Goal: Find specific page/section: Find specific page/section

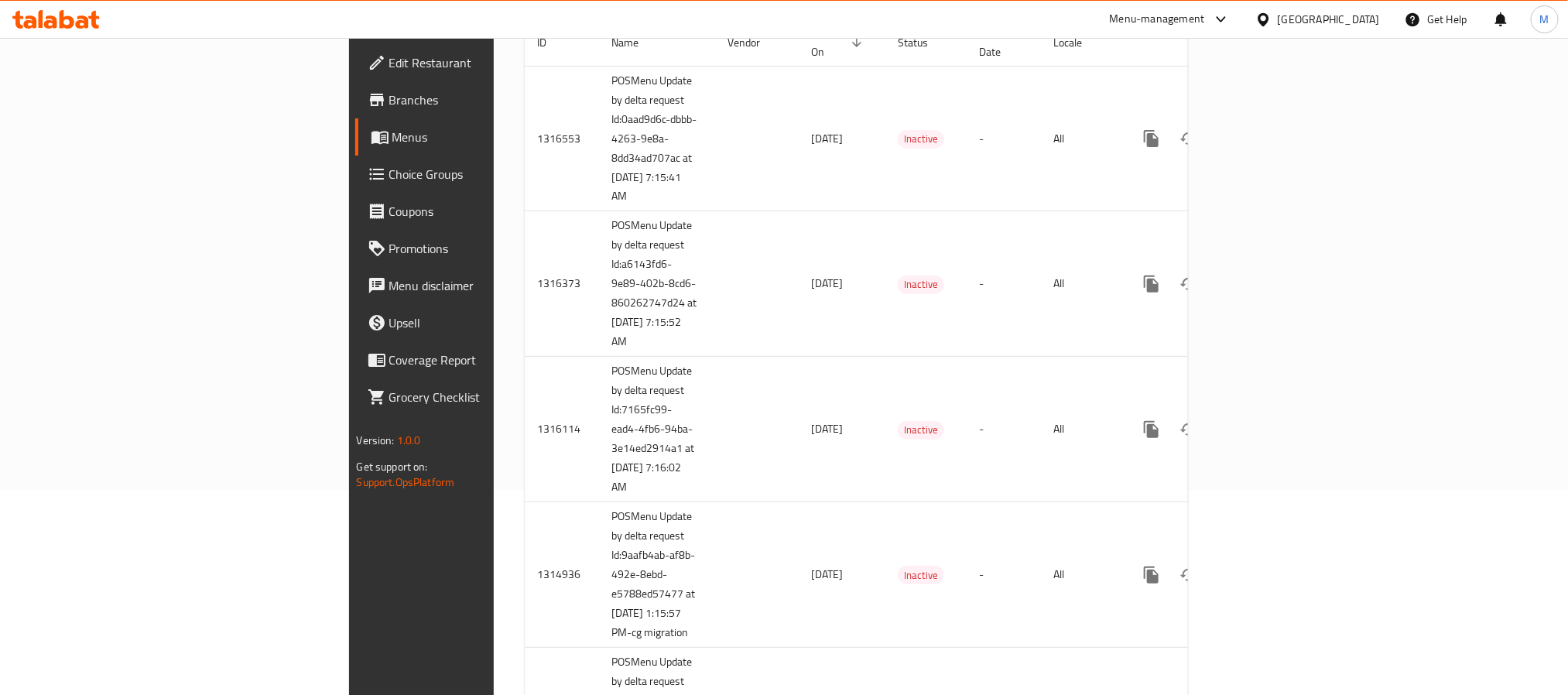
scroll to position [33, 0]
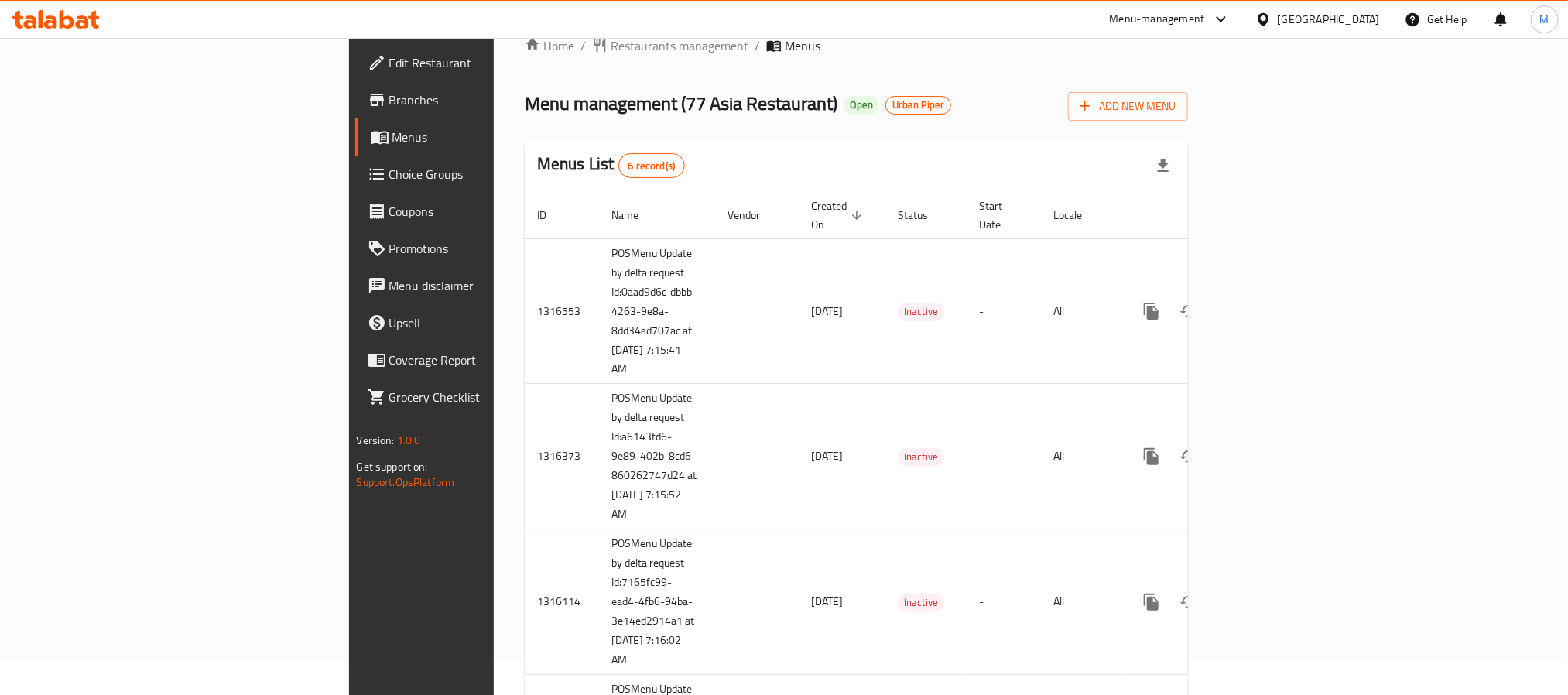
click at [390, 91] on span "Branches" at bounding box center [494, 100] width 209 height 19
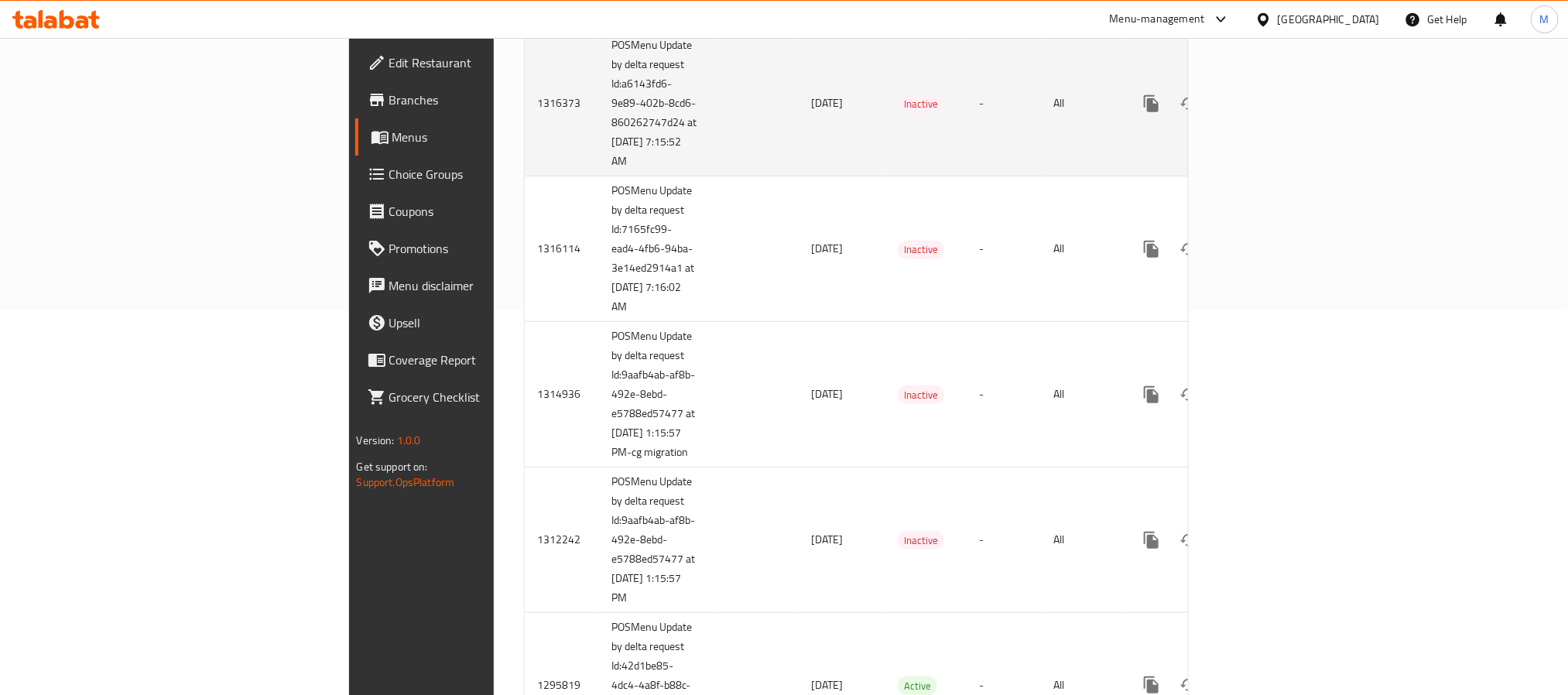
scroll to position [497, 0]
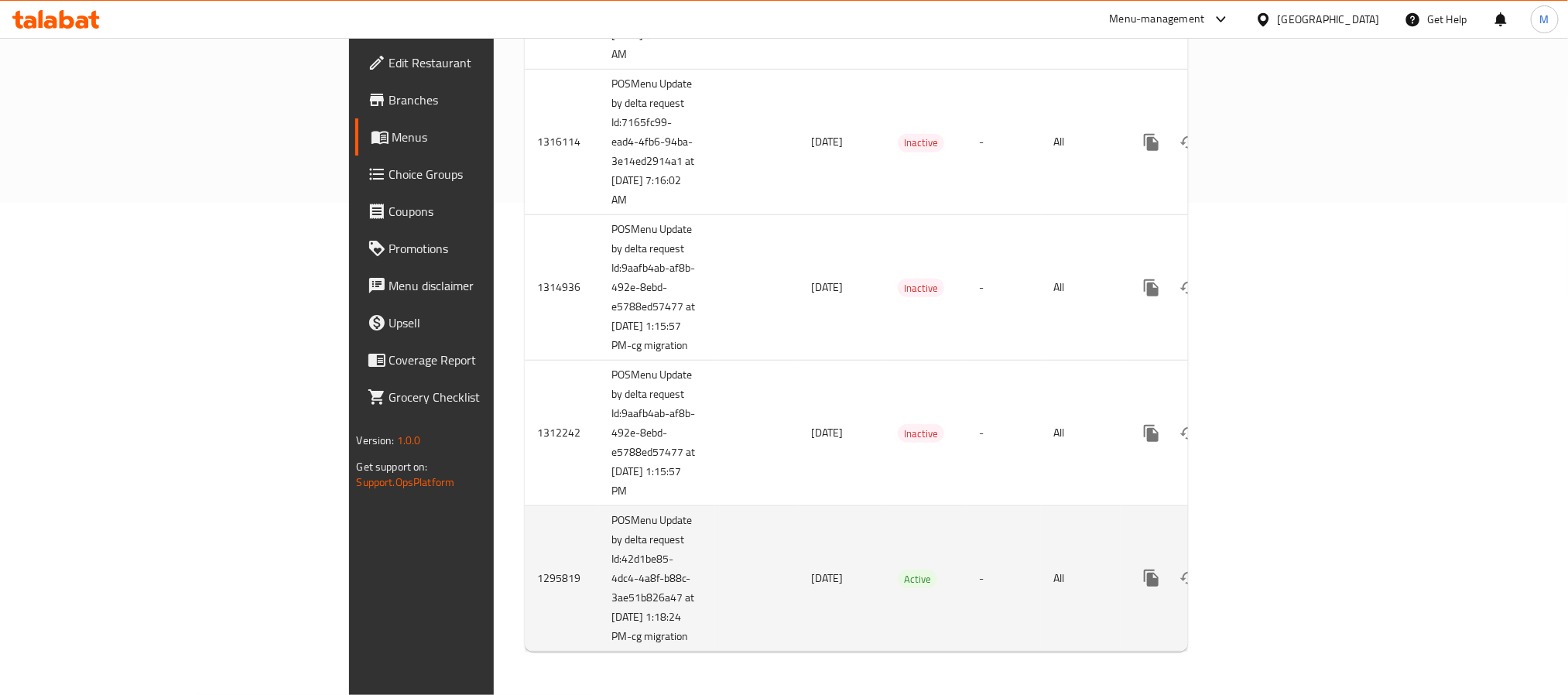
drag, startPoint x: 468, startPoint y: 633, endPoint x: 376, endPoint y: 527, distance: 140.4
click at [599, 527] on td "POSMenu Update by delta request Id:42d1be85-4dc4-4a8f-b88c-3ae51b826a47 at [DAT…" at bounding box center [657, 579] width 116 height 146
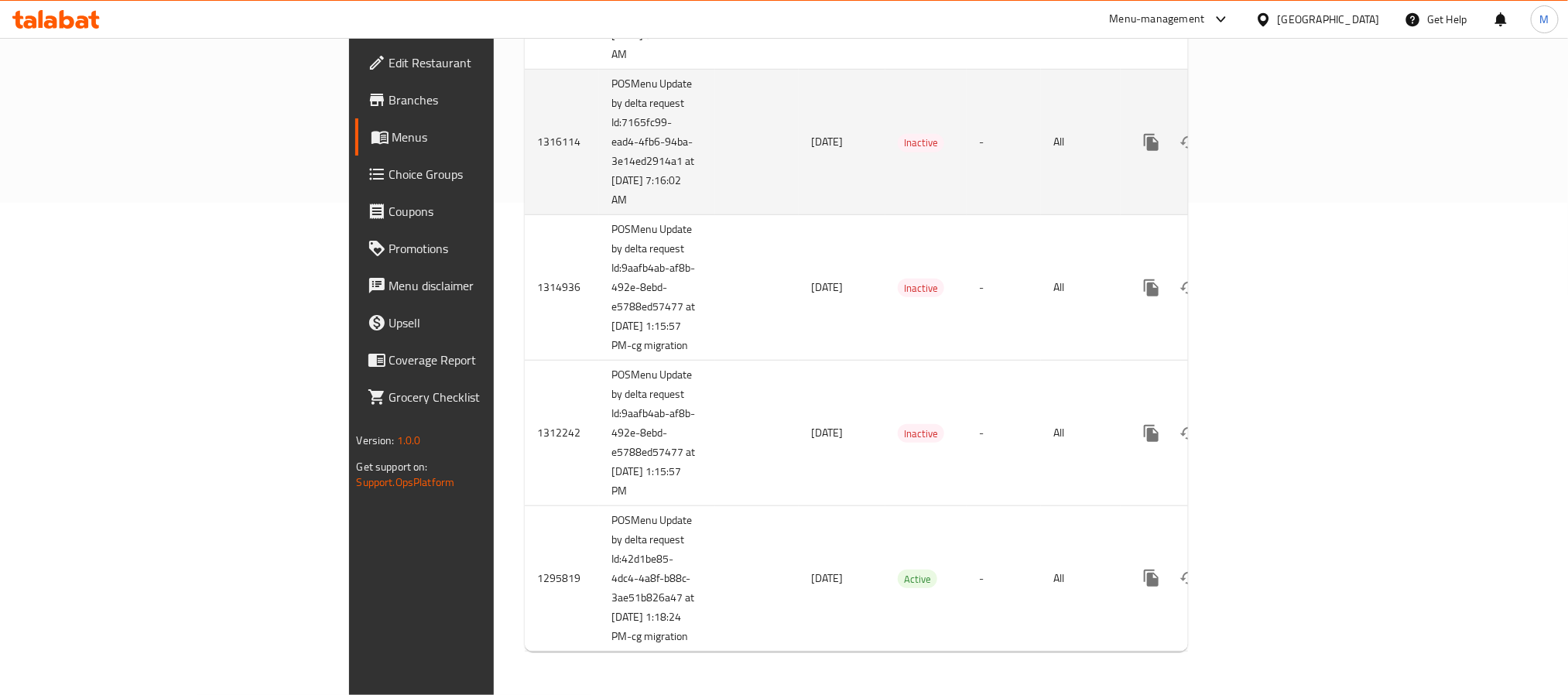
copy td "POSMenu Update by delta request Id:42d1be85-4dc4-4a8f-b88c-3ae51b826a47 at [DAT…"
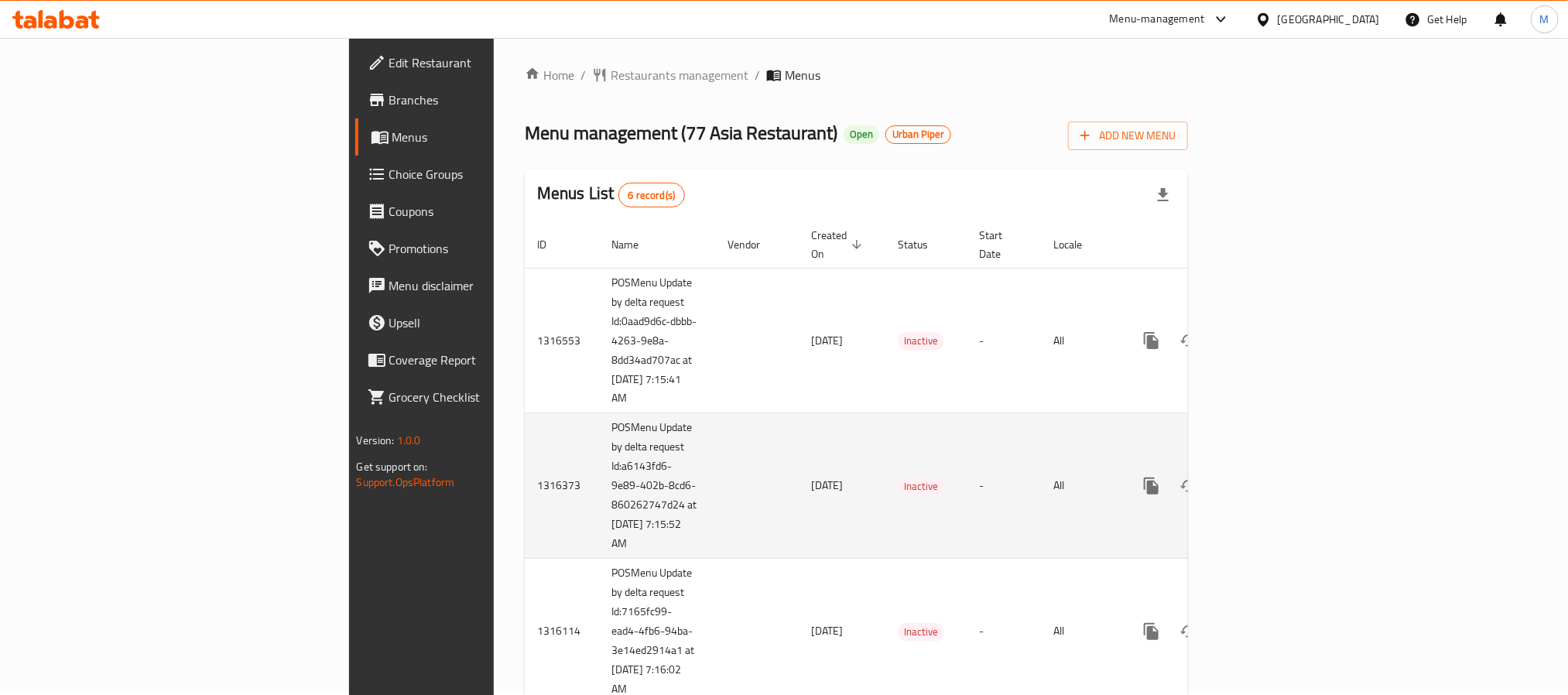
scroll to position [0, 0]
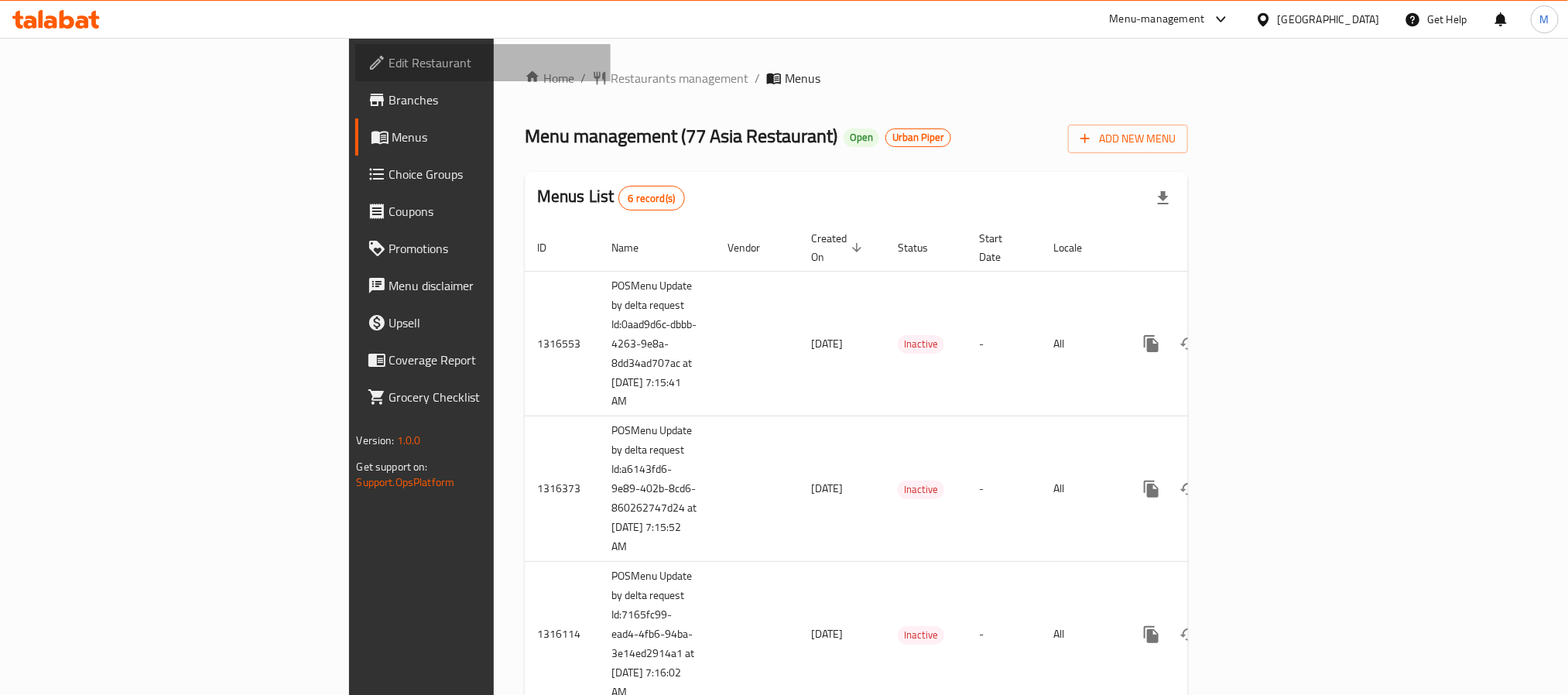
click at [355, 49] on link "Edit Restaurant" at bounding box center [483, 63] width 256 height 37
click at [611, 74] on span "Restaurants management" at bounding box center [680, 78] width 138 height 19
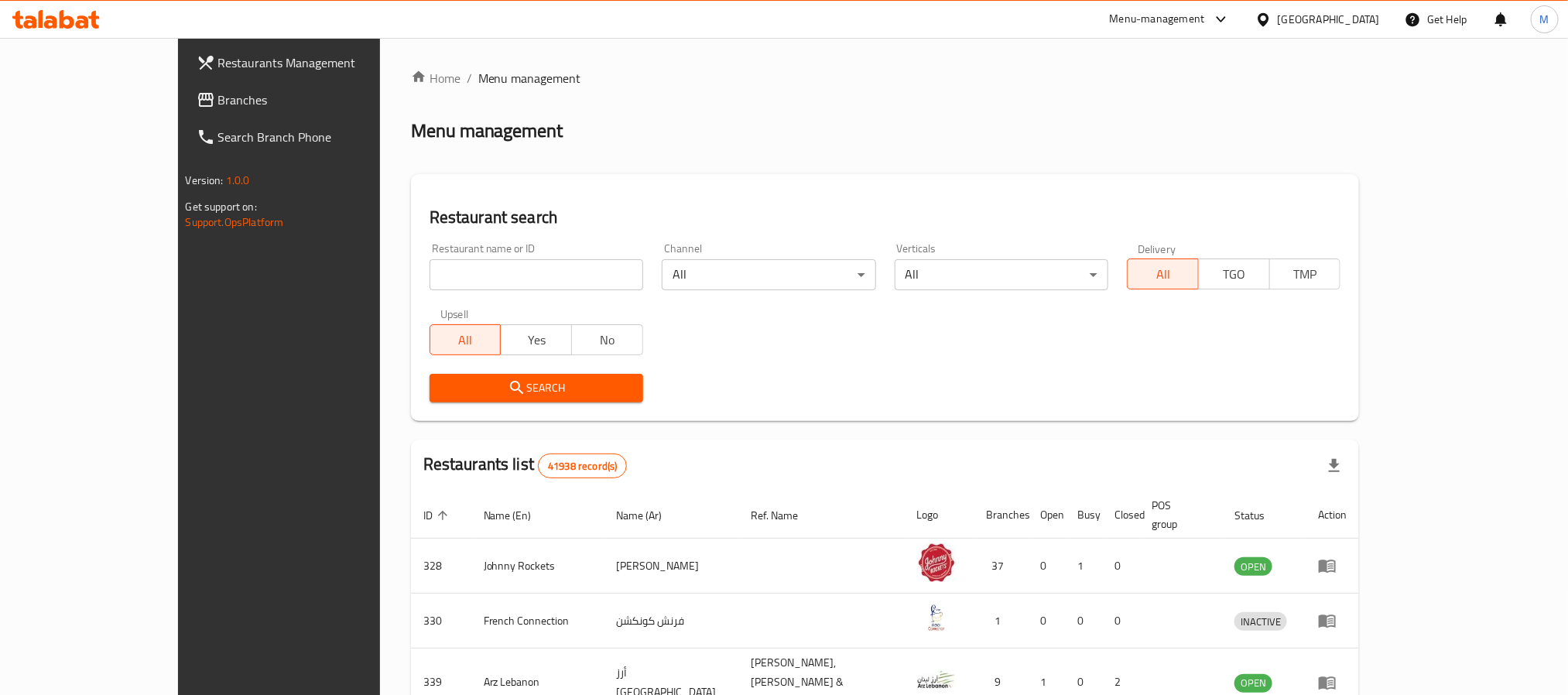
click at [218, 107] on span "Branches" at bounding box center [323, 100] width 209 height 19
